Goal: Task Accomplishment & Management: Manage account settings

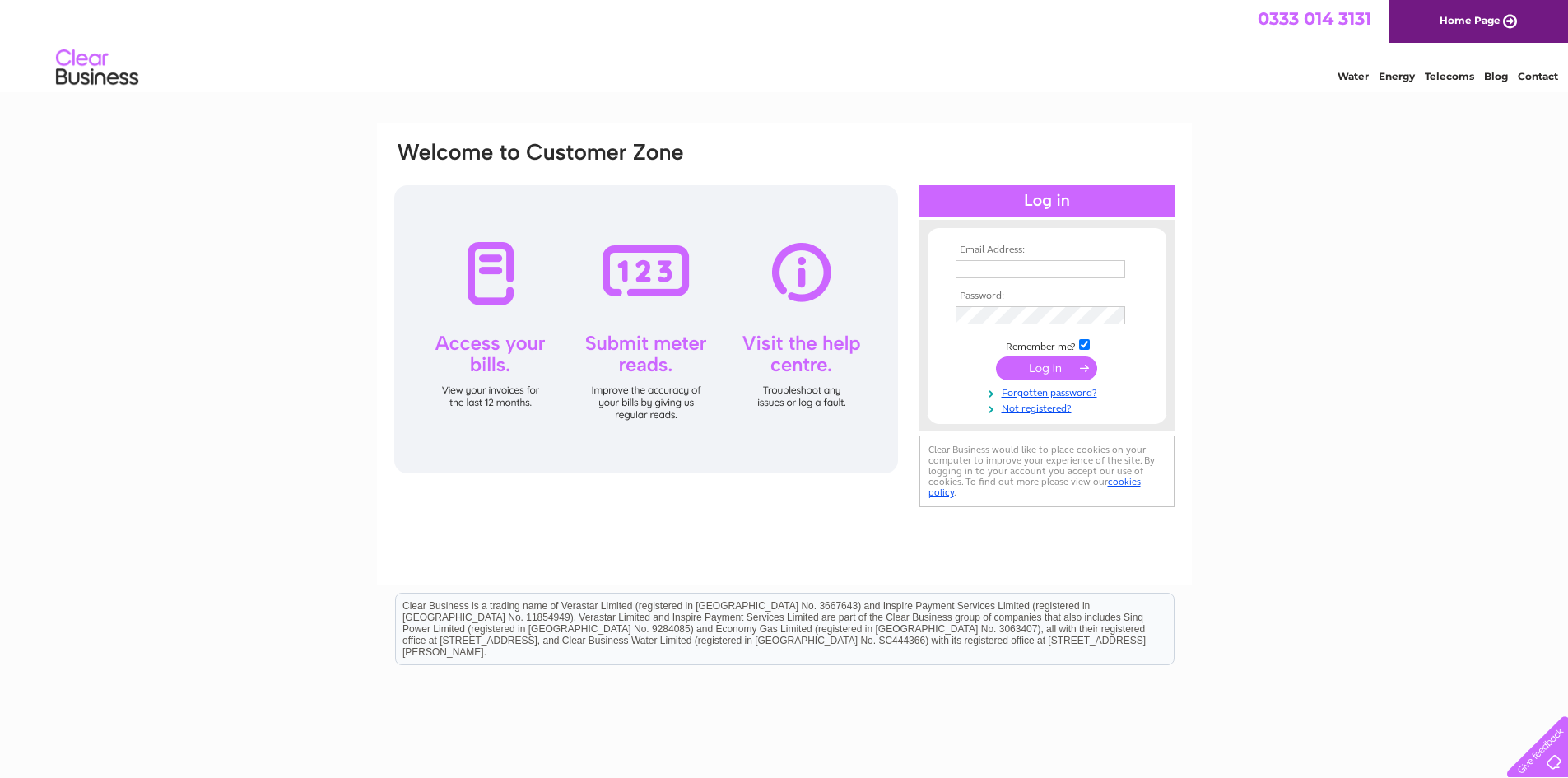
type input "[EMAIL_ADDRESS][DOMAIN_NAME]"
click at [1014, 376] on input "submit" at bounding box center [1047, 368] width 101 height 23
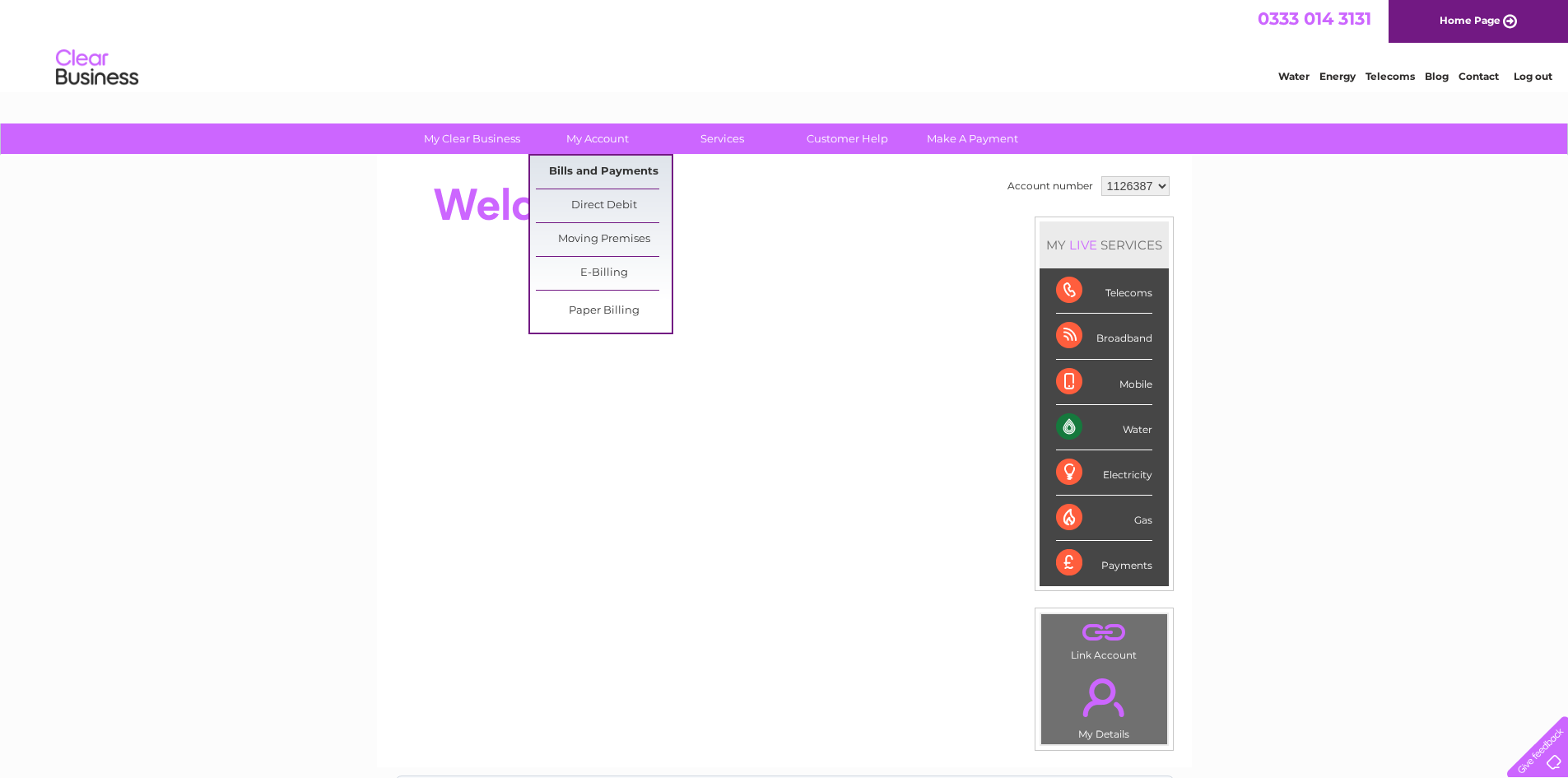
drag, startPoint x: 618, startPoint y: 162, endPoint x: 625, endPoint y: 167, distance: 8.6
click at [618, 162] on link "Bills and Payments" at bounding box center [603, 172] width 136 height 32
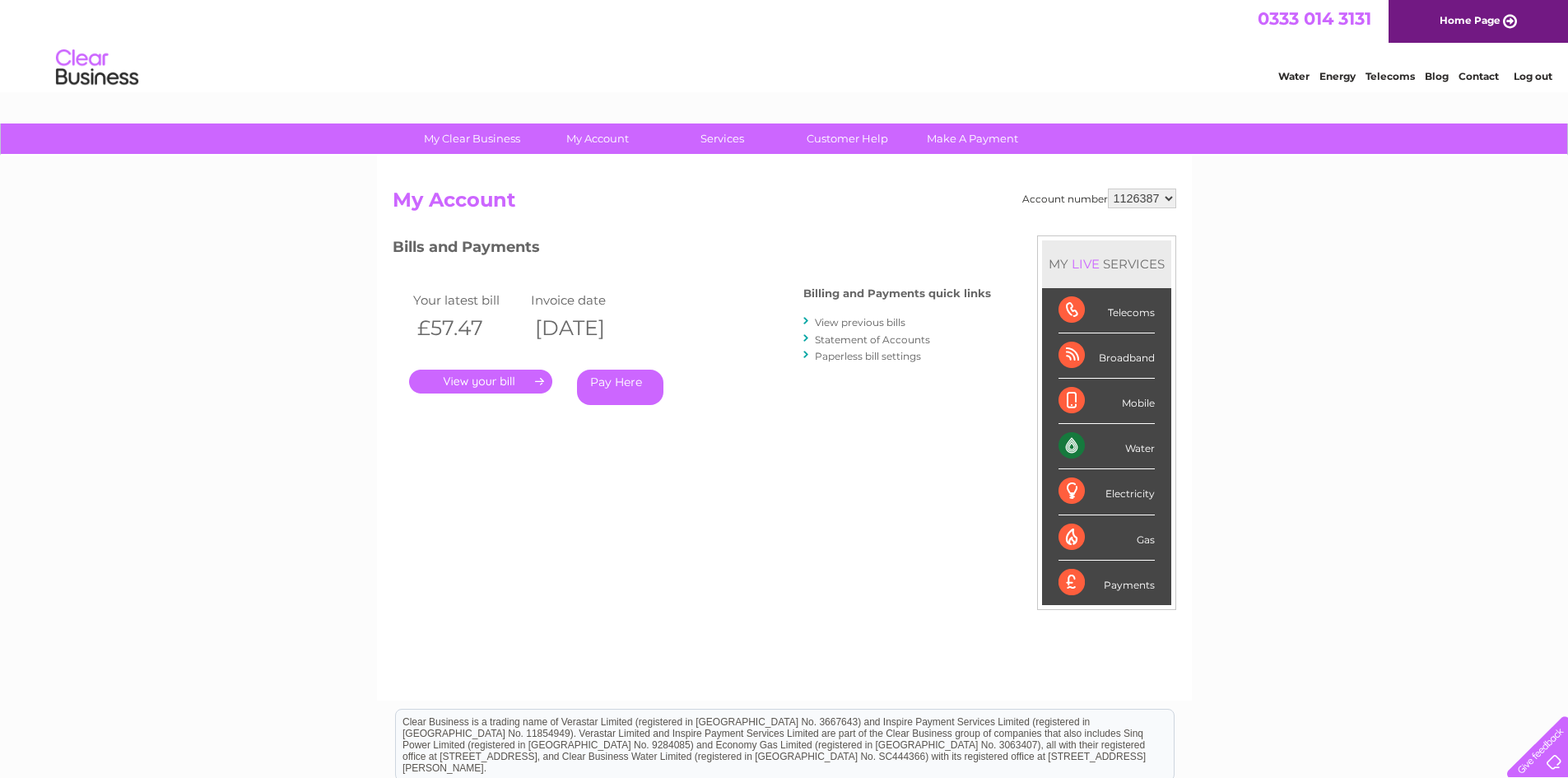
click at [480, 381] on link "." at bounding box center [481, 381] width 143 height 24
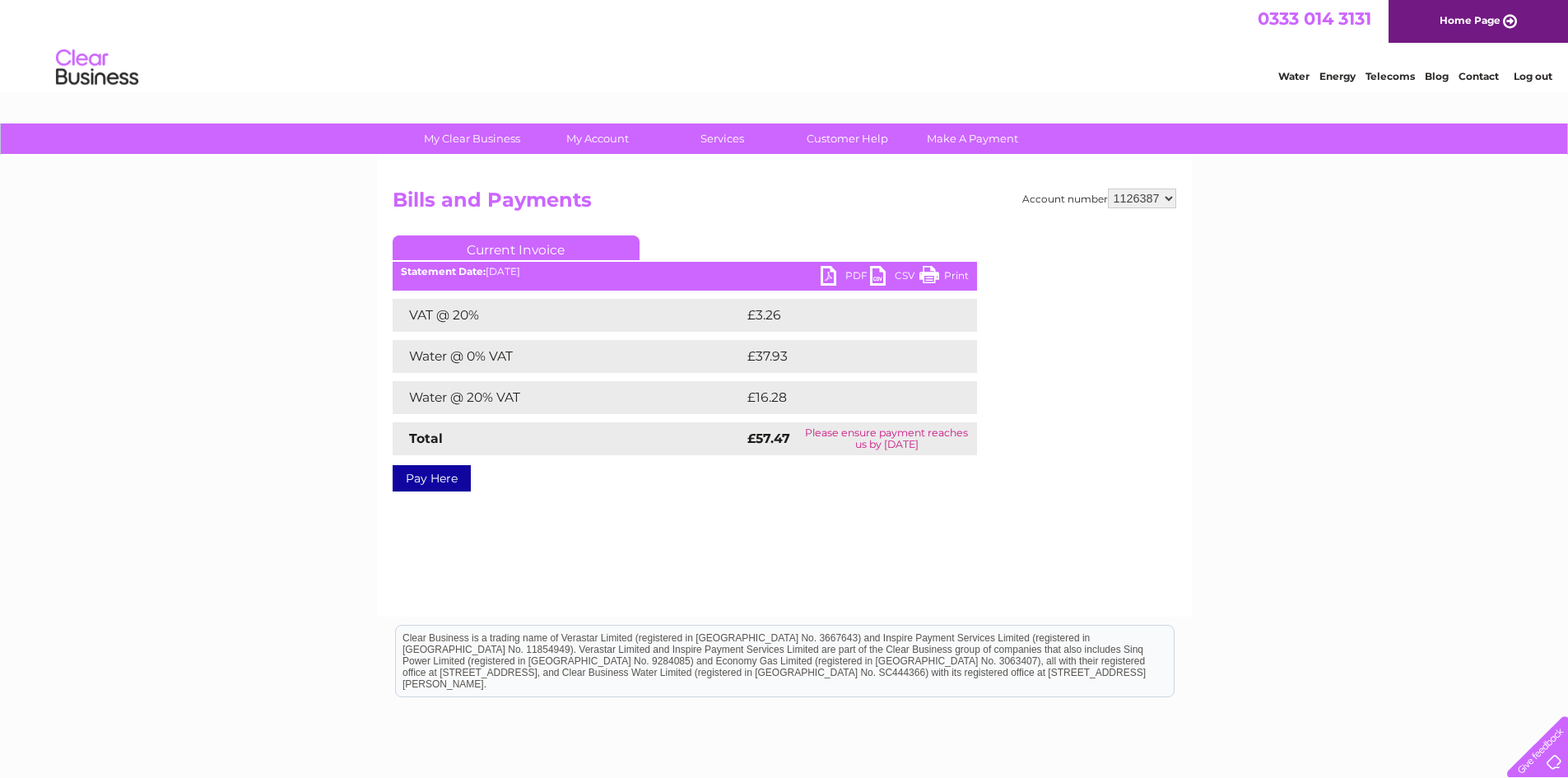
click at [837, 272] on link "PDF" at bounding box center [845, 277] width 50 height 24
